Goal: Transaction & Acquisition: Purchase product/service

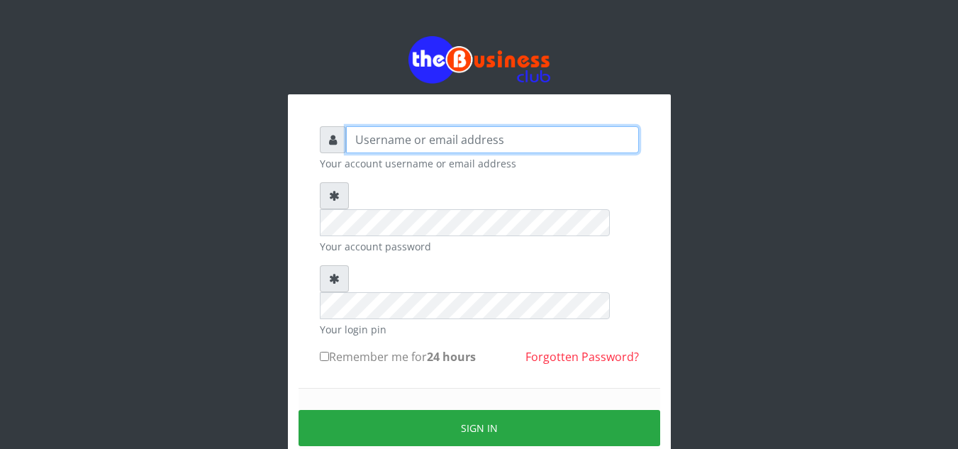
type input "elemuwaobiageli@gmail.com"
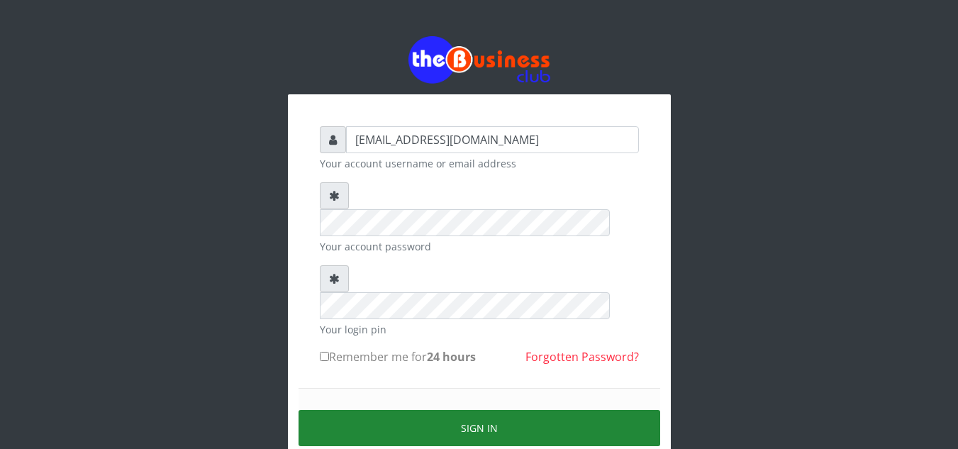
click at [460, 410] on button "Sign in" at bounding box center [479, 428] width 362 height 36
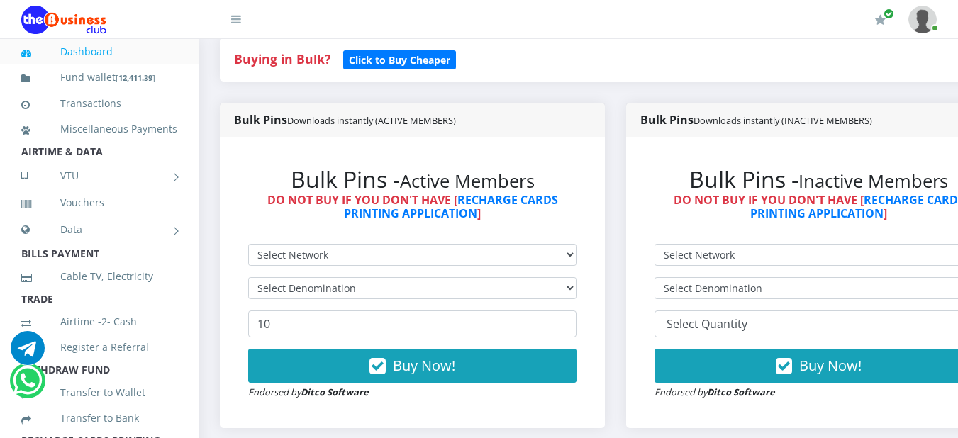
scroll to position [319, 0]
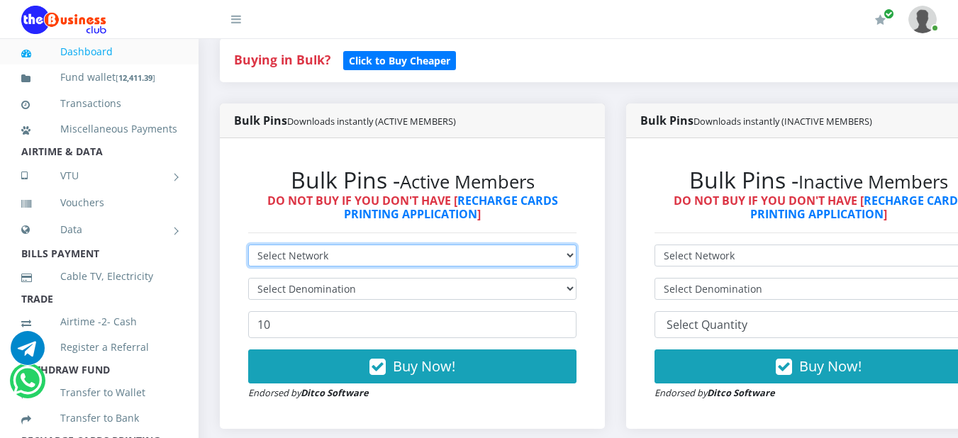
click at [576, 265] on select "Select Network MTN Globacom 9Mobile Airtel" at bounding box center [412, 256] width 328 height 22
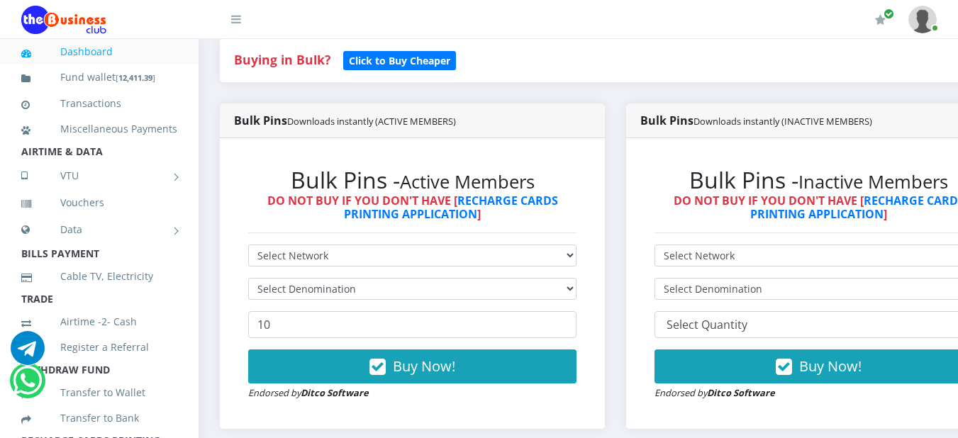
click at [588, 384] on div "Bulk Pins - Active Members DO NOT BUY IF YOU DON'T HAVE [ RECHARGE CARDS PRINTI…" at bounding box center [412, 283] width 357 height 262
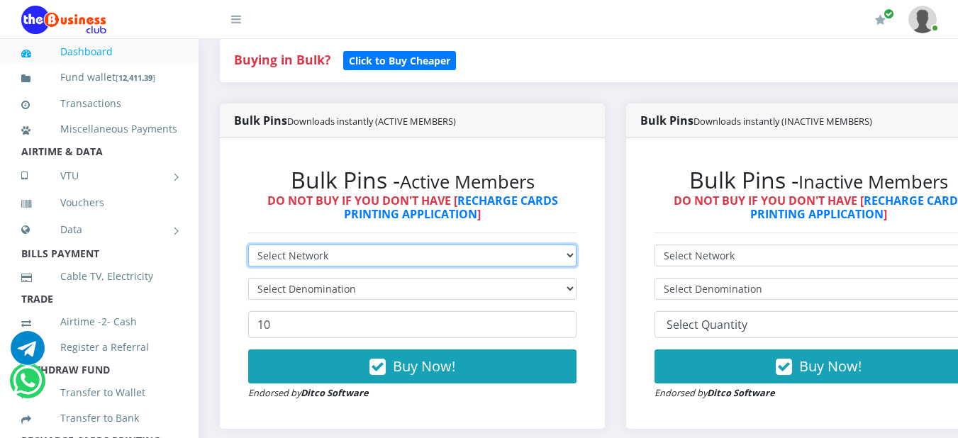
click at [576, 253] on select "Select Network MTN Globacom 9Mobile Airtel" at bounding box center [412, 256] width 328 height 22
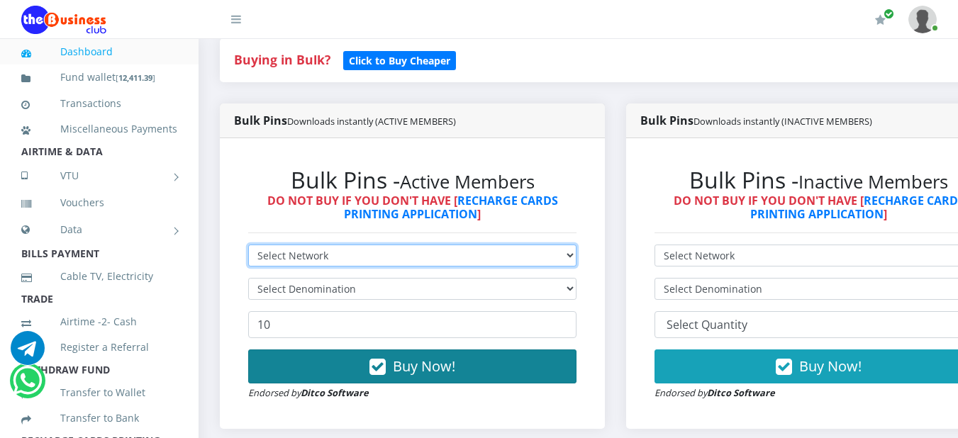
select select "Airtel"
click at [248, 247] on select "Select Network MTN Globacom 9Mobile Airtel" at bounding box center [412, 256] width 328 height 22
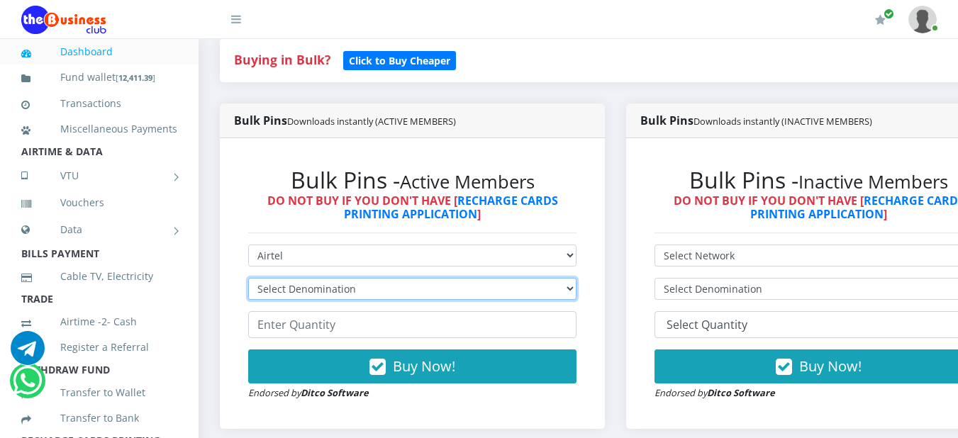
click at [576, 300] on select "Select Denomination Airtel NGN100 - ₦96.38 Airtel NGN200 - ₦192.76 Airtel NGN50…" at bounding box center [412, 289] width 328 height 22
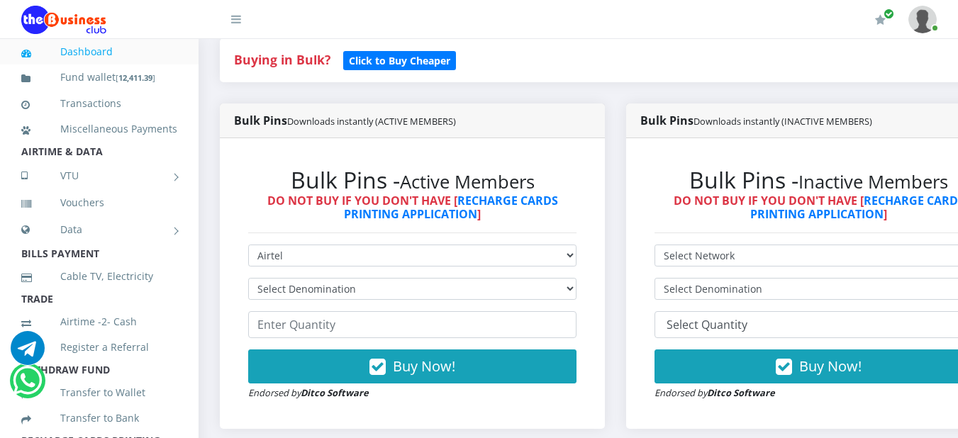
click at [571, 401] on div "Buy Now! Endorsed by Ditco Software" at bounding box center [412, 375] width 328 height 51
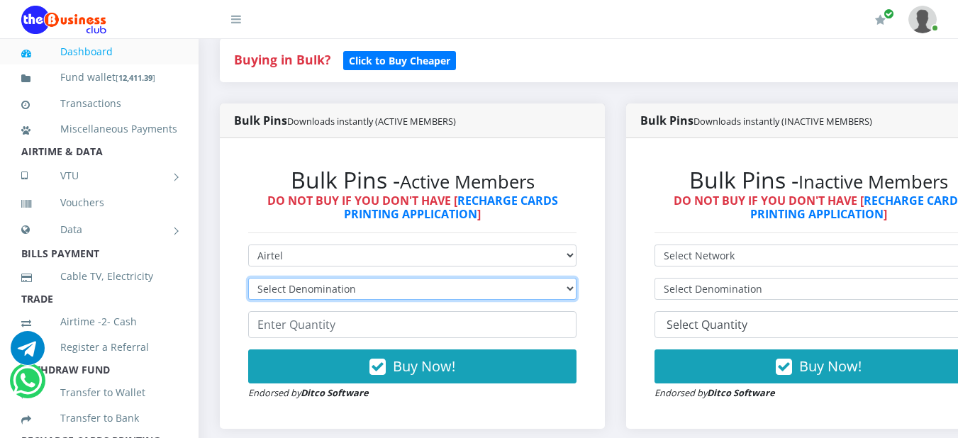
click at [576, 296] on select "Select Denomination Airtel NGN100 - ₦96.38 Airtel NGN200 - ₦192.76 Airtel NGN50…" at bounding box center [412, 289] width 328 height 22
select select "963.8-1000"
click at [248, 281] on select "Select Denomination Airtel NGN100 - ₦96.38 Airtel NGN200 - ₦192.76 Airtel NGN50…" at bounding box center [412, 289] width 328 height 22
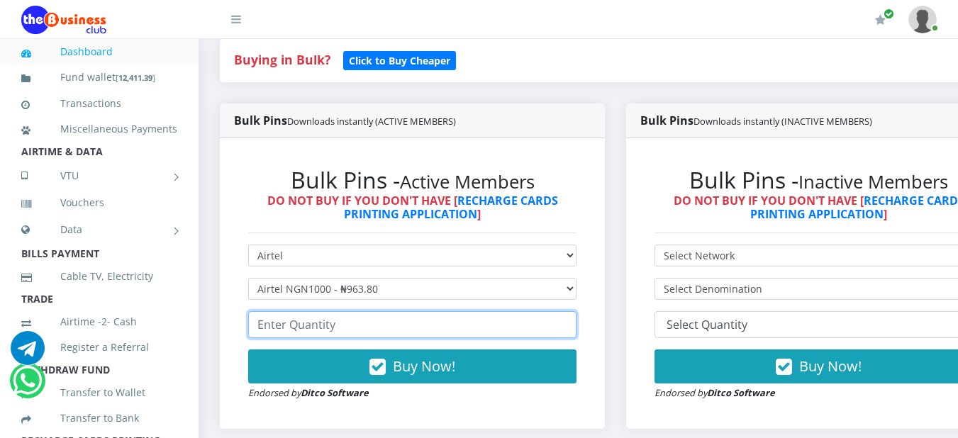
click at [491, 330] on input "number" at bounding box center [412, 324] width 328 height 27
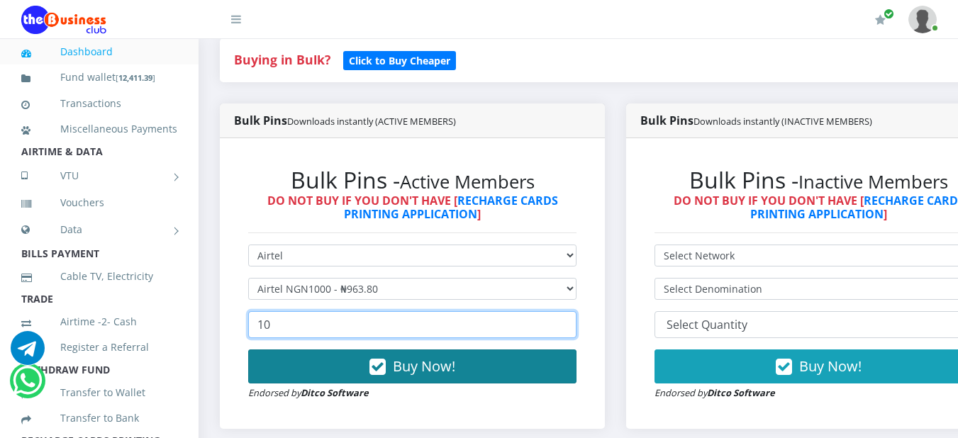
type input "10"
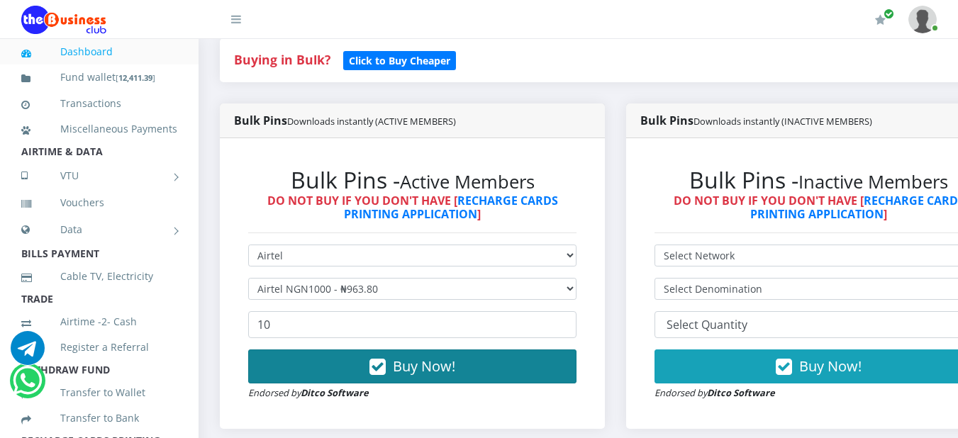
click at [386, 374] on icon "button" at bounding box center [377, 367] width 16 height 14
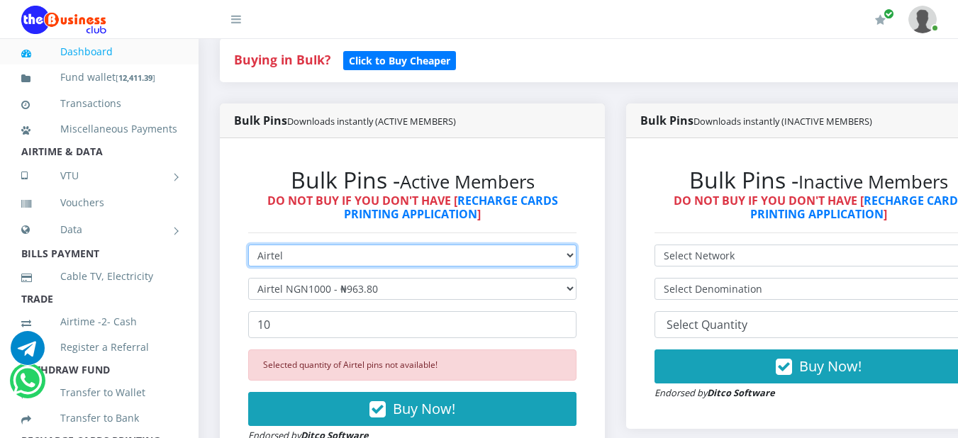
click at [576, 253] on select "Select Network MTN Globacom 9Mobile Airtel" at bounding box center [412, 256] width 328 height 22
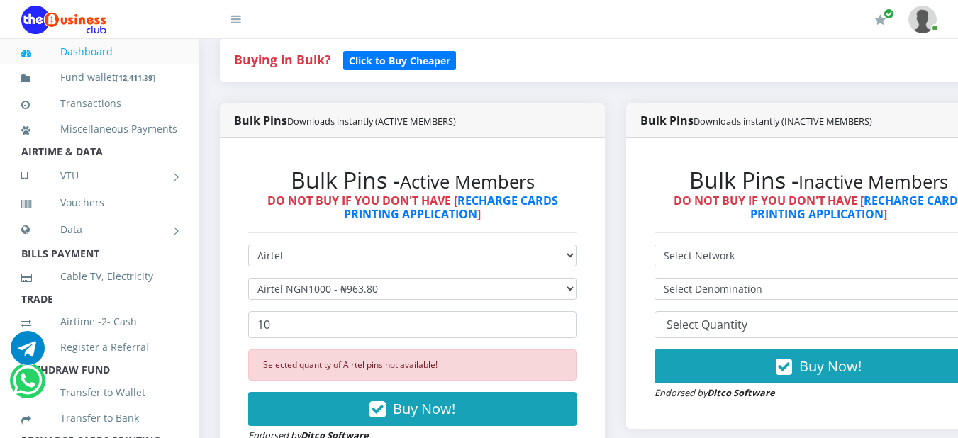
click at [576, 216] on h6 "DO NOT BUY IF YOU DON'T HAVE [ RECHARGE CARDS PRINTING APPLICATION ]" at bounding box center [412, 207] width 328 height 27
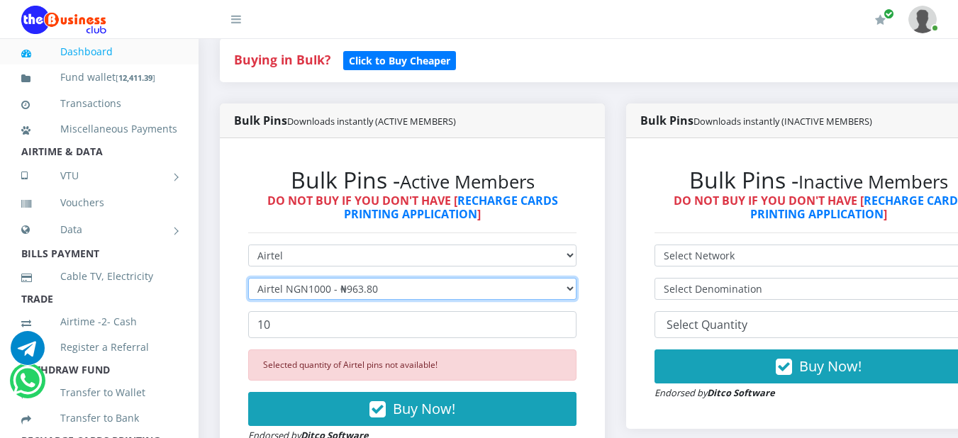
click at [576, 297] on select "Select Denomination Airtel NGN100 - ₦96.38 Airtel NGN200 - ₦192.76 Airtel NGN50…" at bounding box center [412, 289] width 328 height 22
select select "96.38-100"
click at [248, 281] on select "Select Denomination Airtel NGN100 - ₦96.38 Airtel NGN200 - ₦192.76 Airtel NGN50…" at bounding box center [412, 289] width 328 height 22
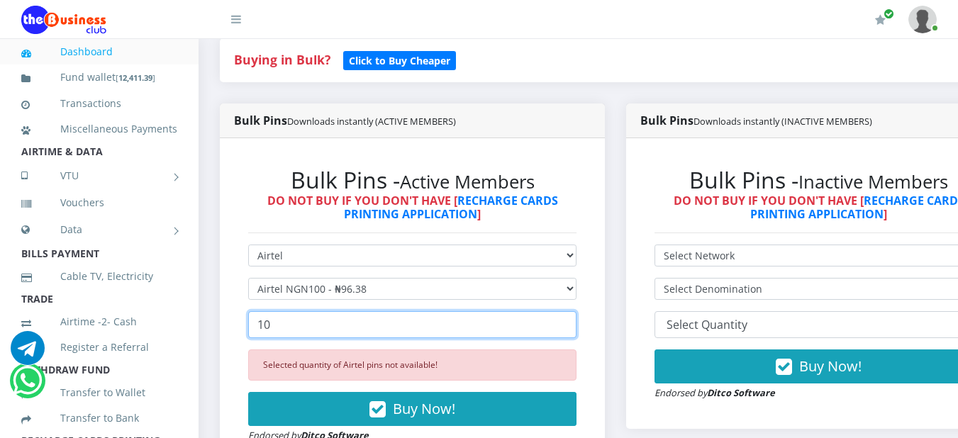
click at [569, 337] on input "10" at bounding box center [412, 324] width 328 height 27
type input "1"
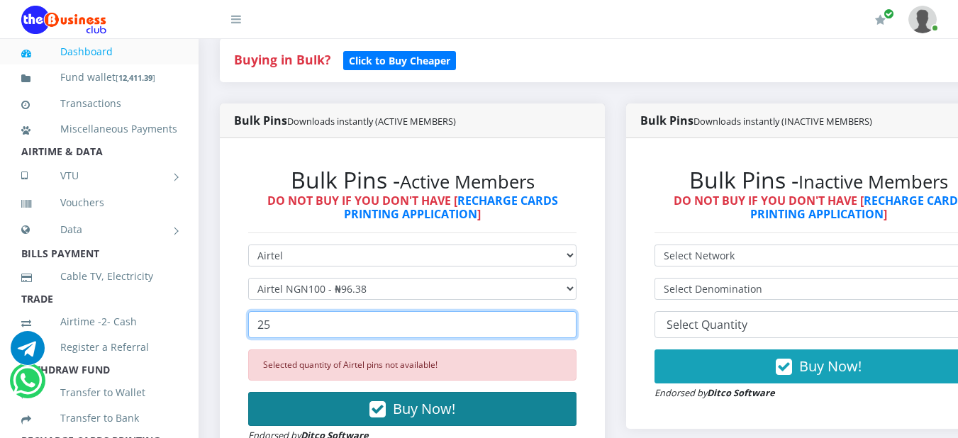
type input "25"
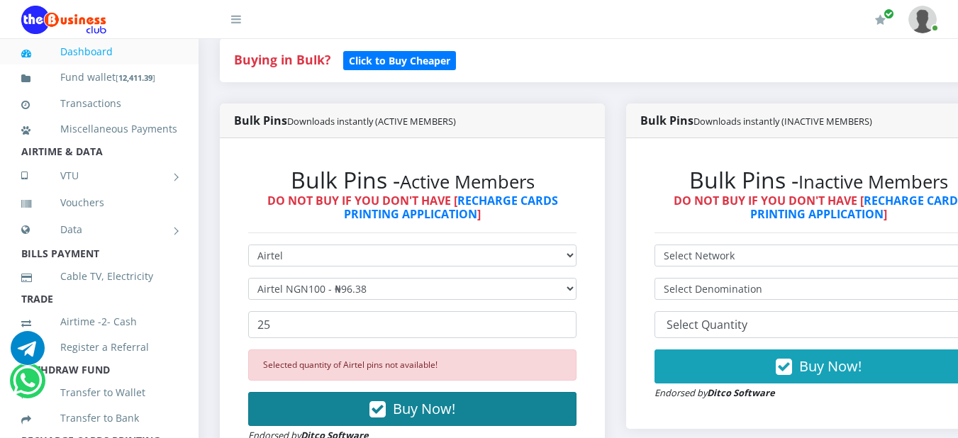
click at [470, 419] on button "Buy Now!" at bounding box center [412, 409] width 328 height 34
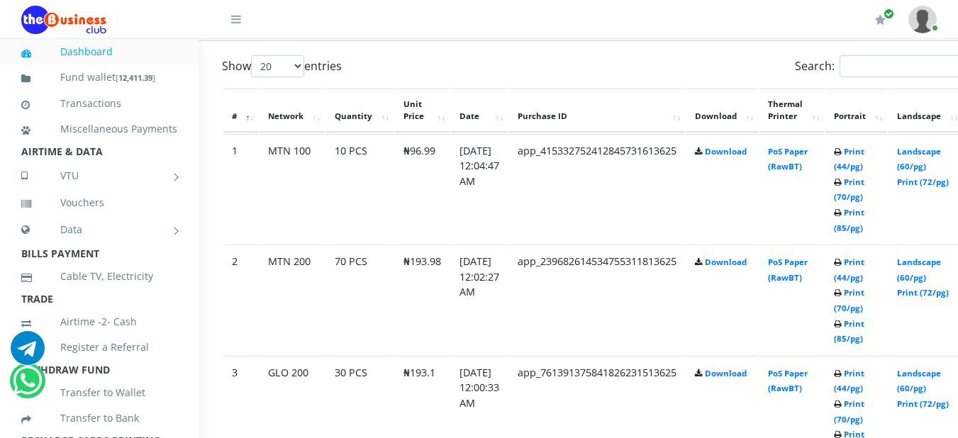
scroll to position [803, 23]
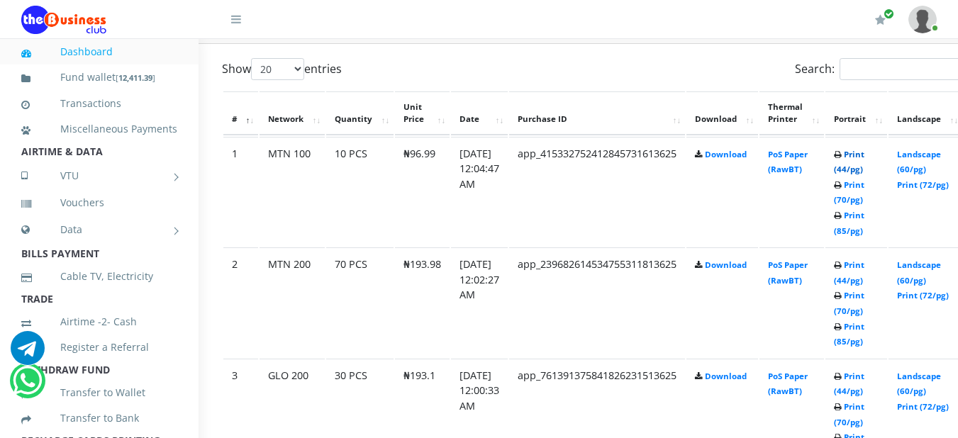
click at [864, 158] on link "Print (44/pg)" at bounding box center [849, 162] width 30 height 26
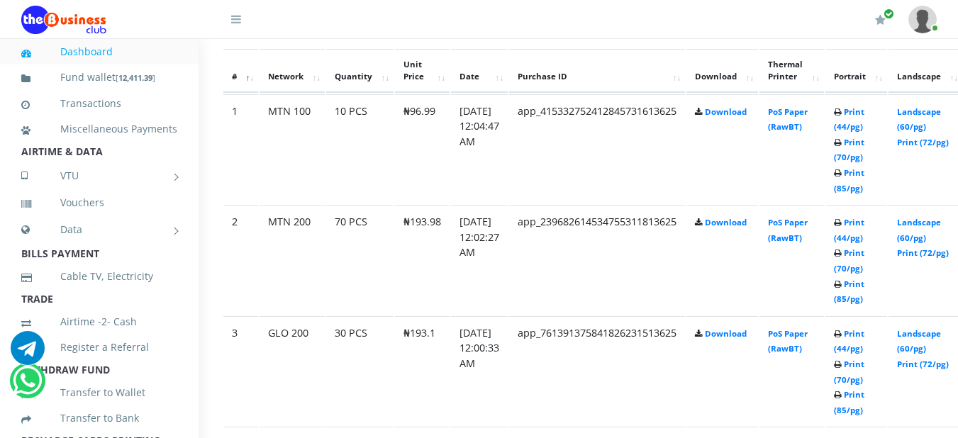
click at [881, 232] on td "Print (44/pg) Print (70/pg) Print (85/pg)" at bounding box center [856, 260] width 62 height 110
click at [864, 230] on link "Print (44/pg)" at bounding box center [849, 230] width 30 height 26
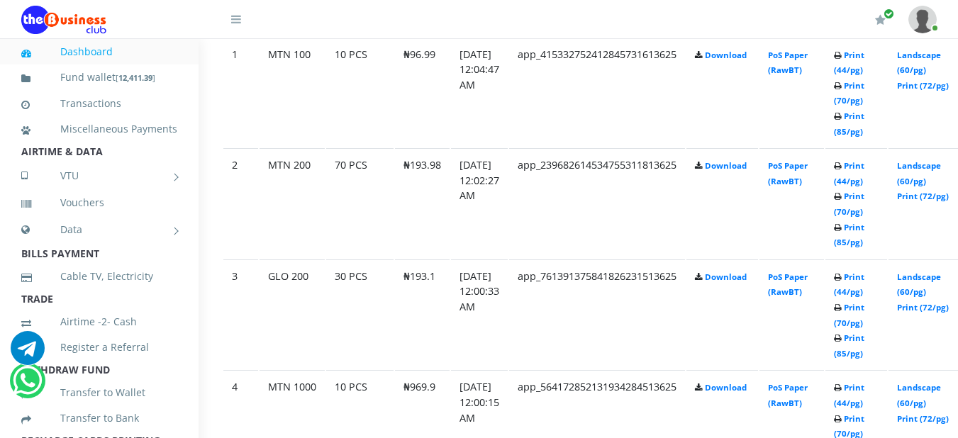
scroll to position [888, 23]
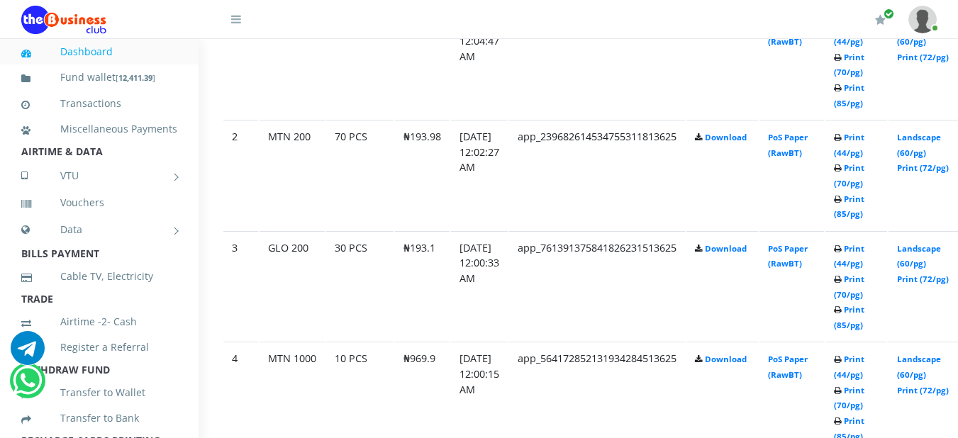
click at [876, 258] on td "Print (44/pg) Print (70/pg) Print (85/pg)" at bounding box center [856, 286] width 62 height 110
click at [864, 255] on link "Print (44/pg)" at bounding box center [849, 256] width 30 height 26
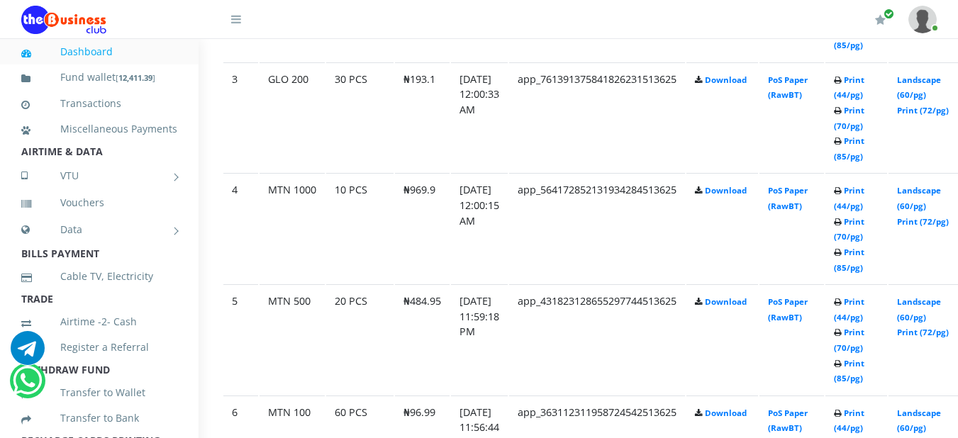
scroll to position [1058, 23]
click at [864, 191] on link "Print (44/pg)" at bounding box center [849, 197] width 30 height 26
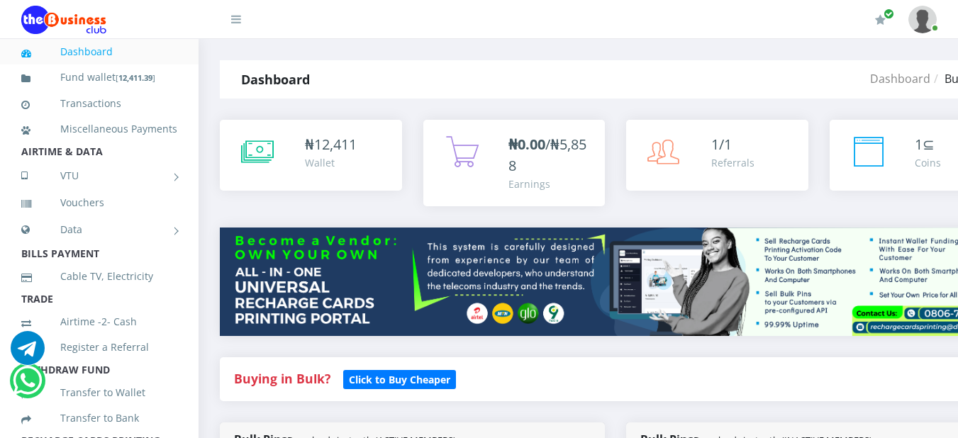
select select "Airtel"
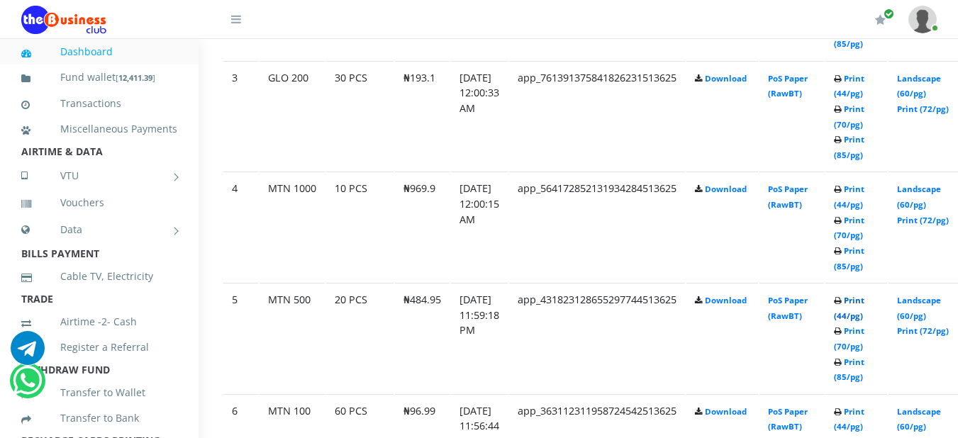
click at [864, 307] on link "Print (44/pg)" at bounding box center [849, 308] width 30 height 26
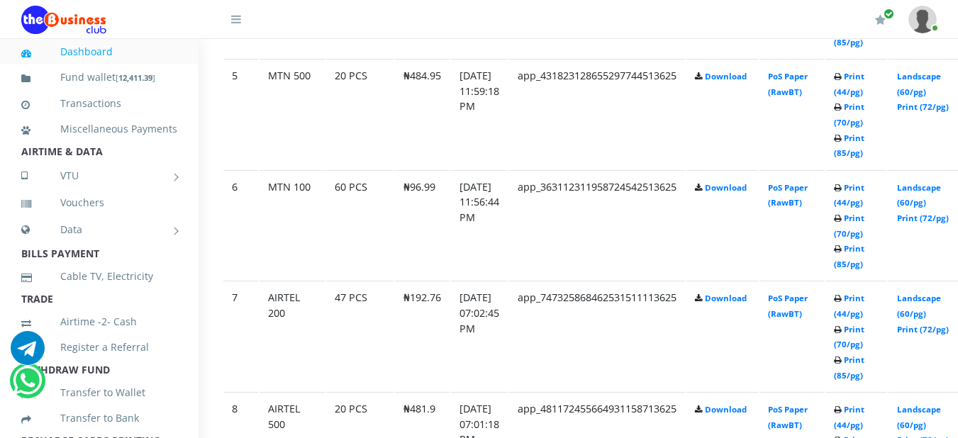
scroll to position [1285, 23]
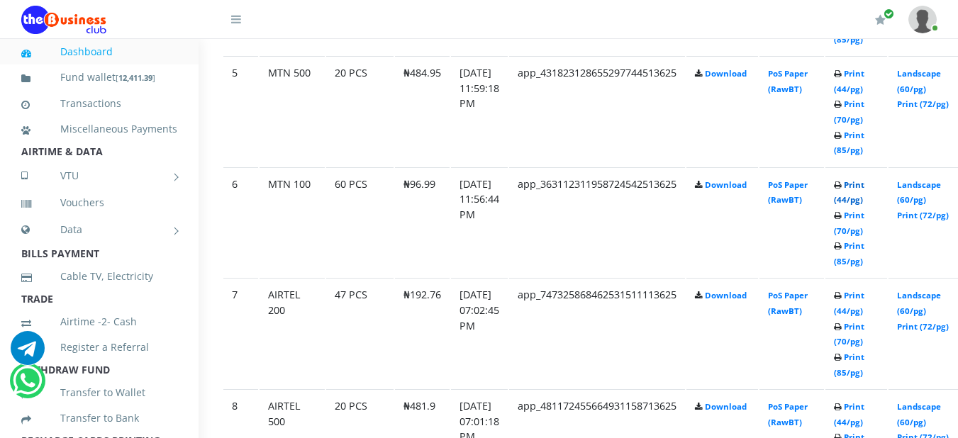
click at [864, 190] on link "Print (44/pg)" at bounding box center [849, 192] width 30 height 26
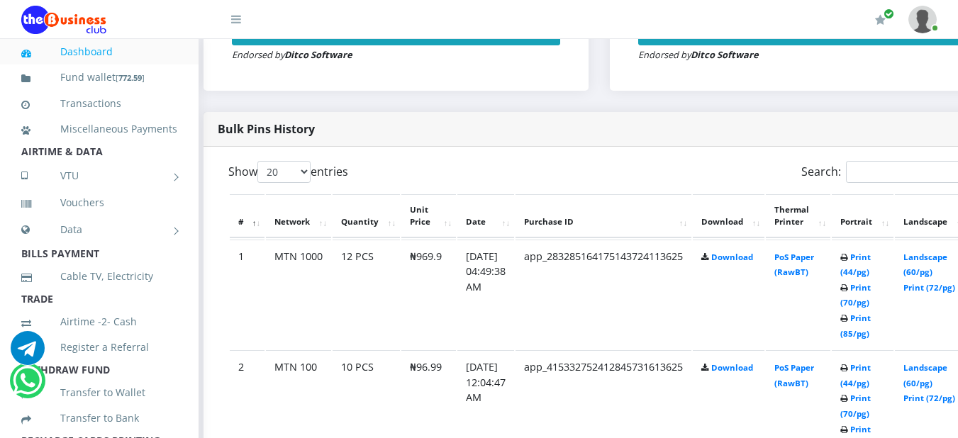
scroll to position [659, 16]
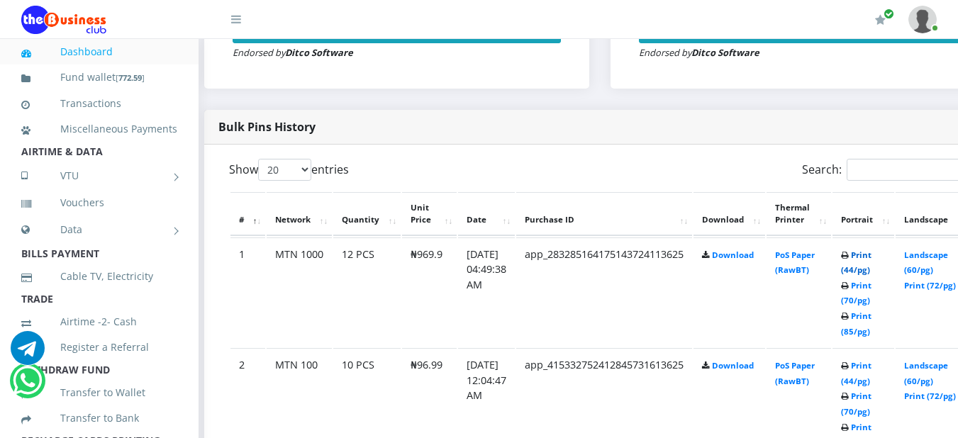
click at [871, 260] on link "Print (44/pg)" at bounding box center [856, 263] width 30 height 26
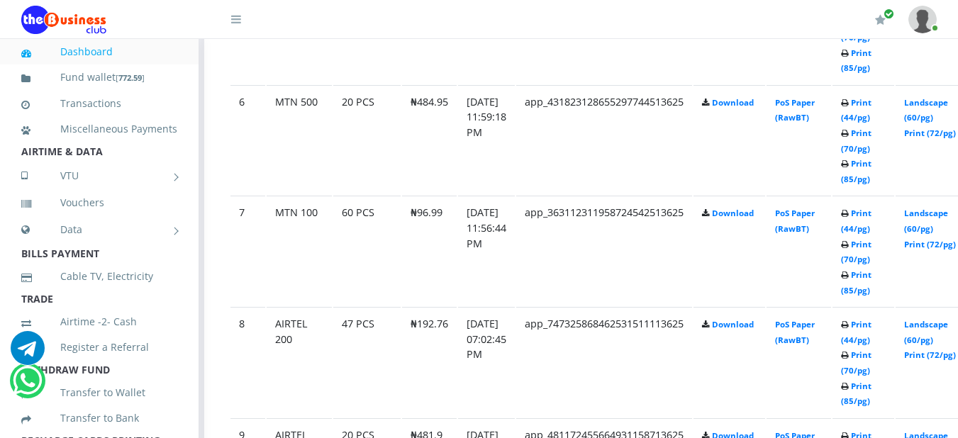
scroll to position [1368, 16]
